Goal: Transaction & Acquisition: Download file/media

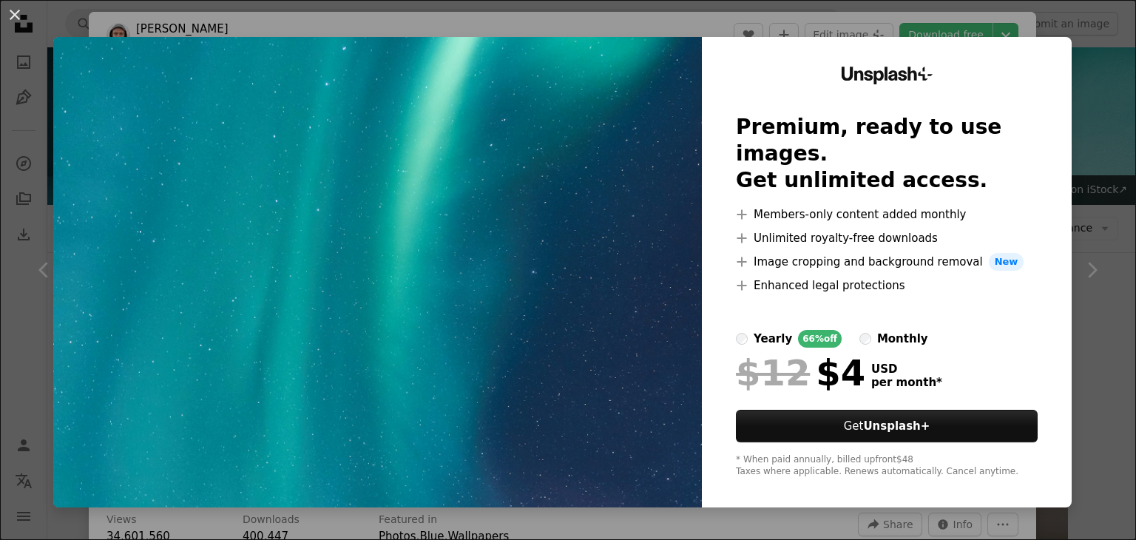
scroll to position [814, 0]
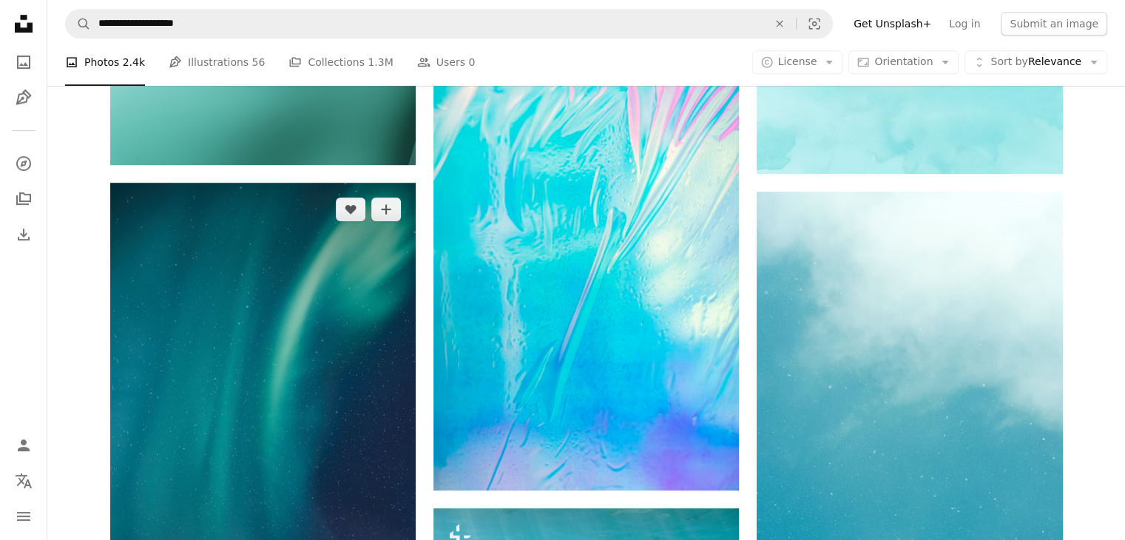
click at [282, 270] on img at bounding box center [263, 412] width 306 height 459
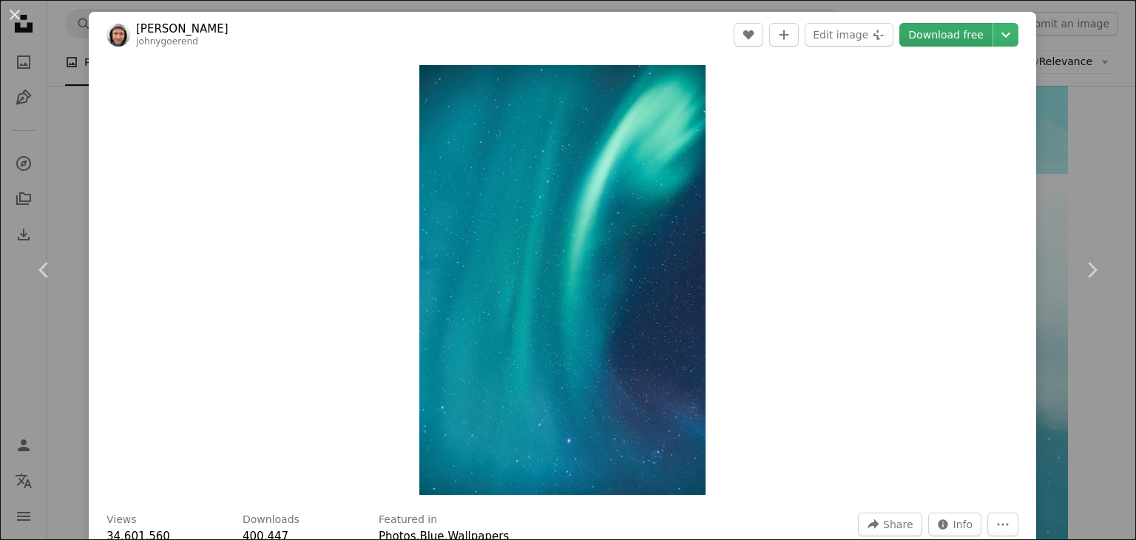
click at [926, 36] on link "Download free" at bounding box center [946, 35] width 93 height 24
